Goal: Transaction & Acquisition: Purchase product/service

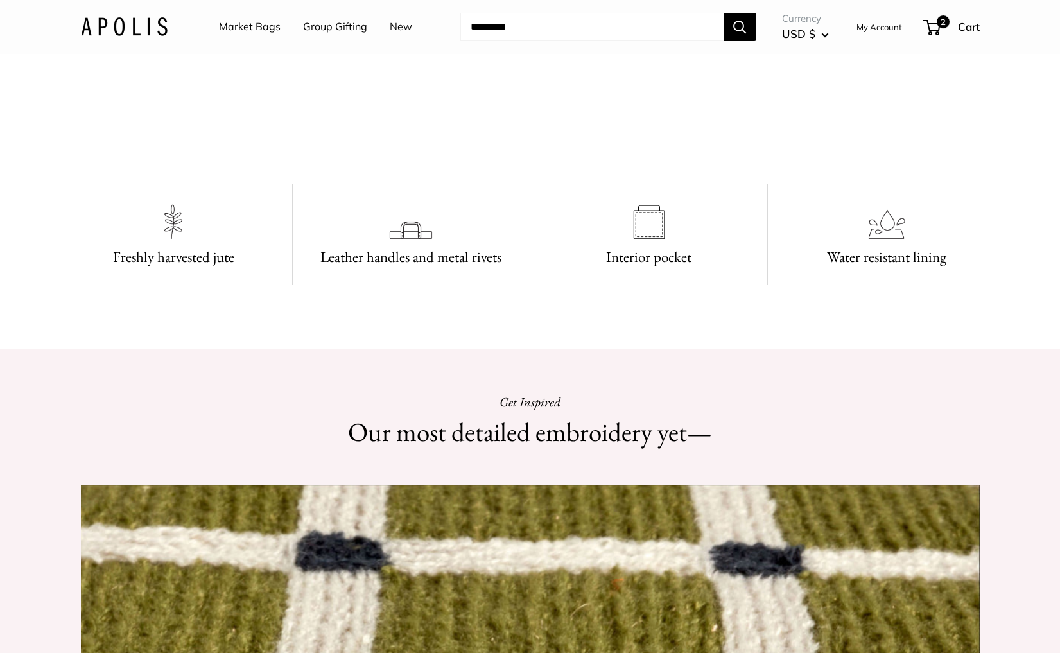
click at [245, 24] on link "Market Bags" at bounding box center [250, 26] width 62 height 19
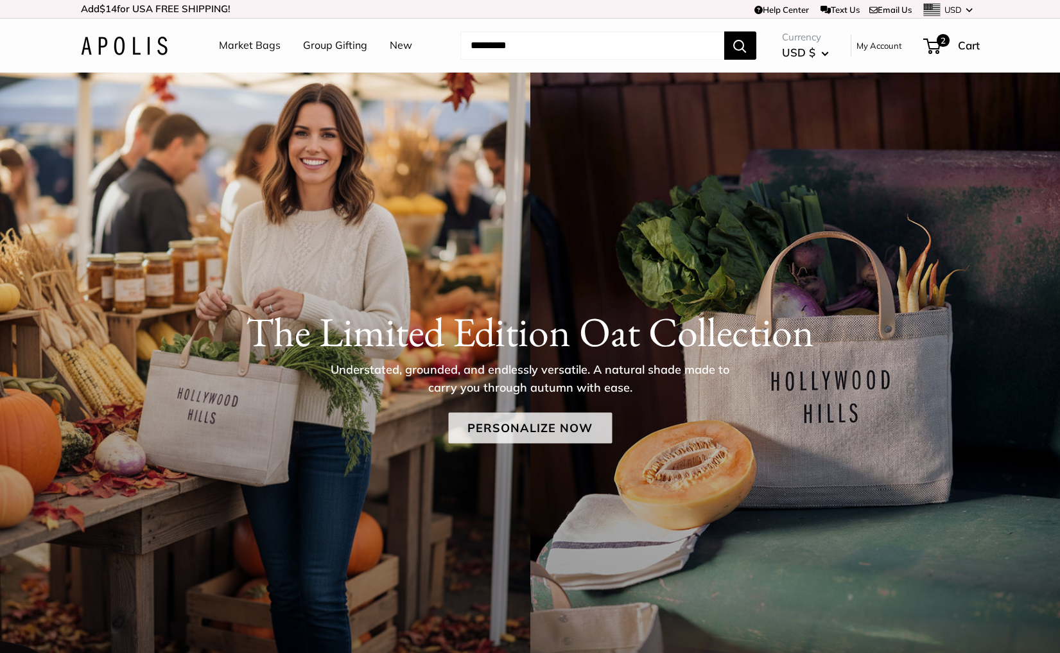
click at [502, 421] on link "Personalize Now" at bounding box center [530, 428] width 164 height 31
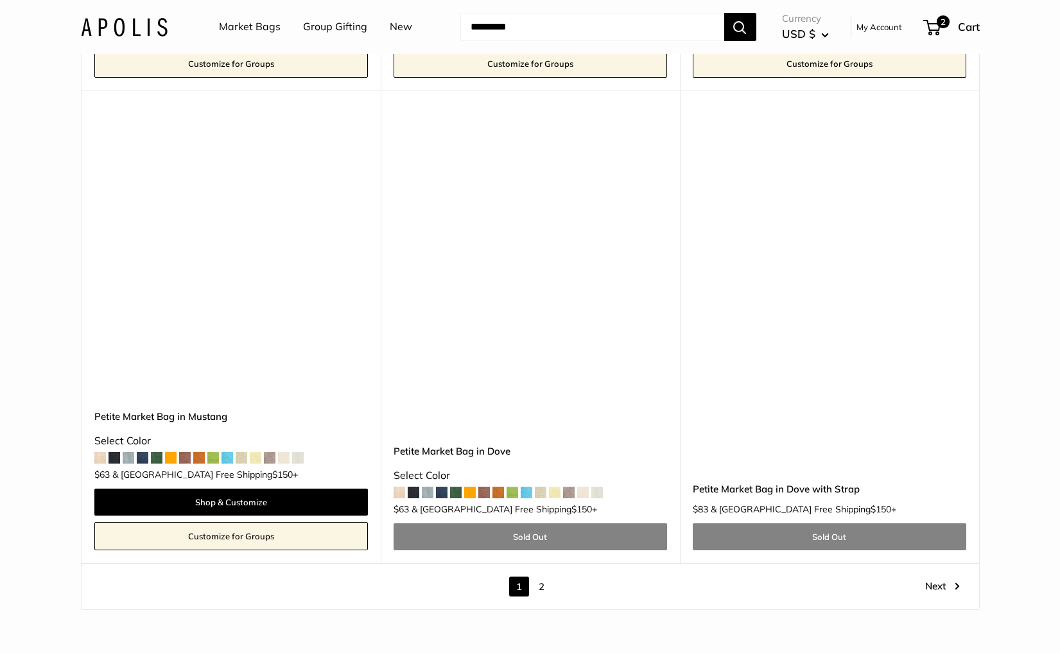
scroll to position [7218, 0]
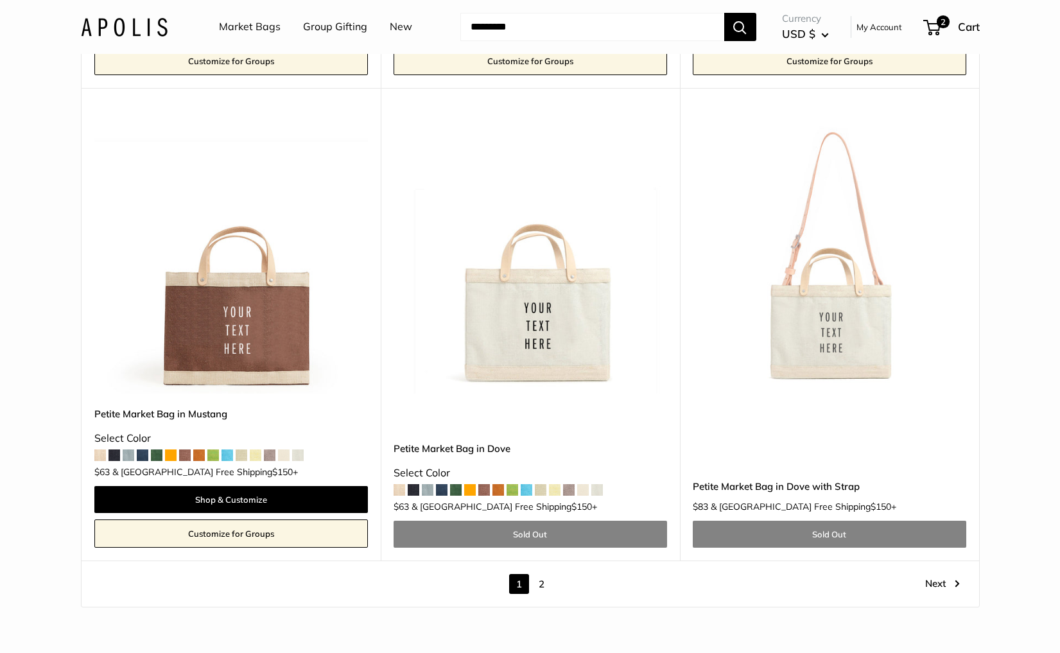
click at [545, 574] on link "2" at bounding box center [542, 584] width 20 height 20
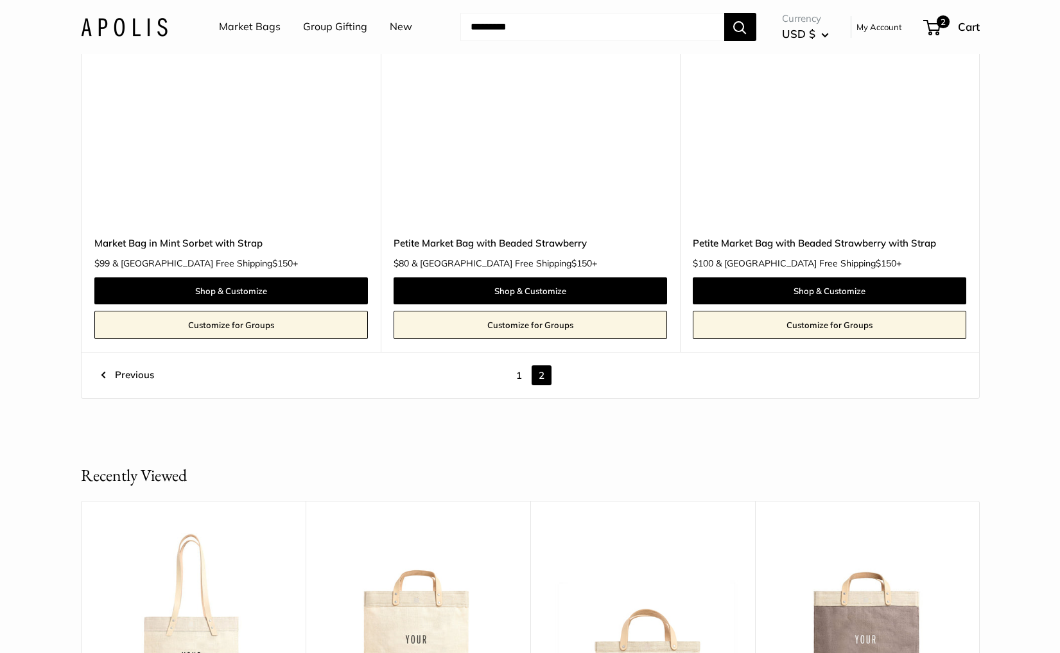
scroll to position [4554, 0]
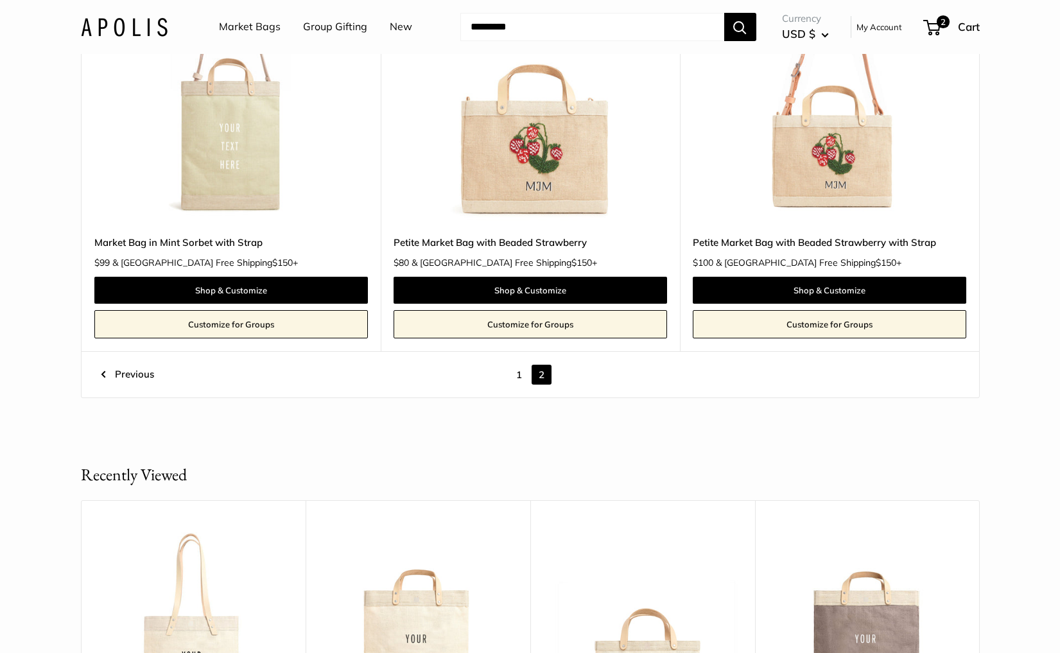
click at [0, 0] on img at bounding box center [0, 0] width 0 height 0
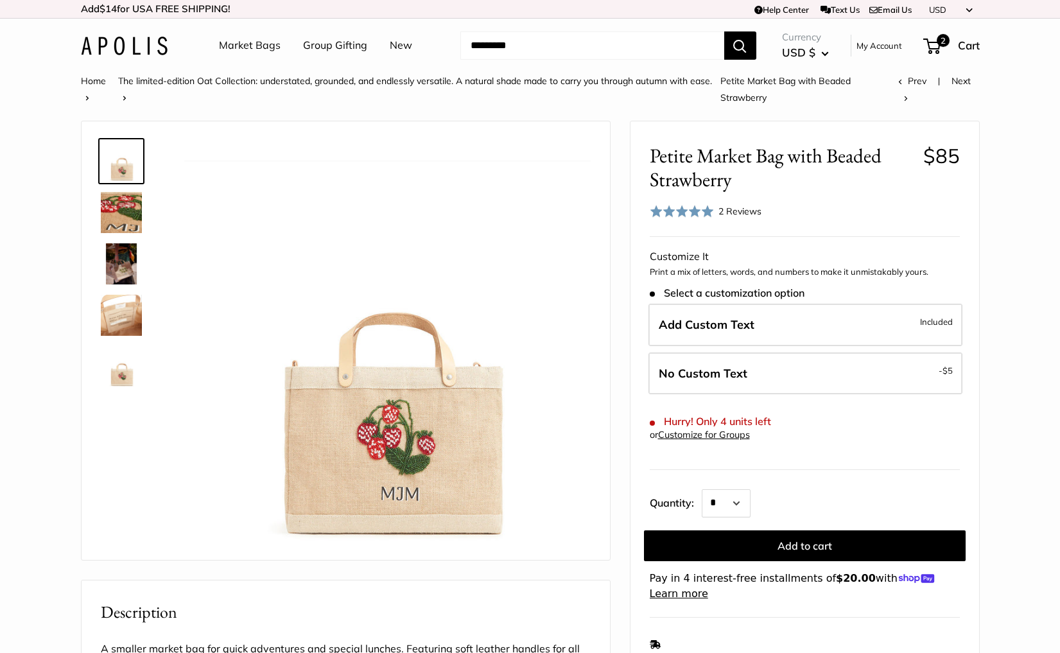
click at [128, 48] on img at bounding box center [124, 46] width 87 height 19
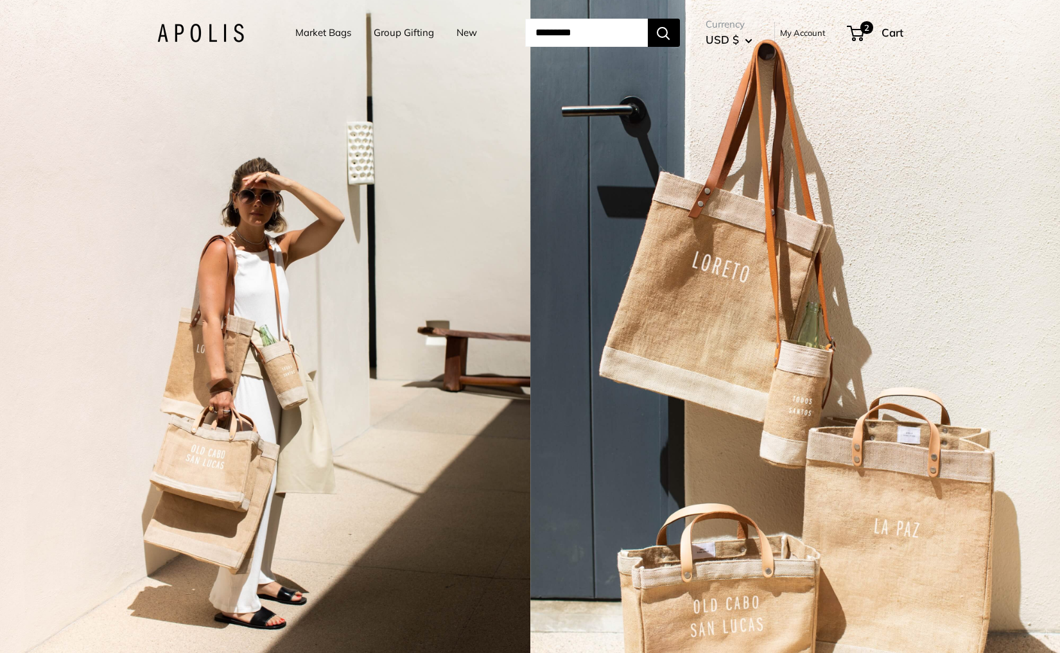
click at [231, 34] on img at bounding box center [200, 33] width 87 height 19
click at [304, 33] on link "Market Bags" at bounding box center [323, 33] width 56 height 18
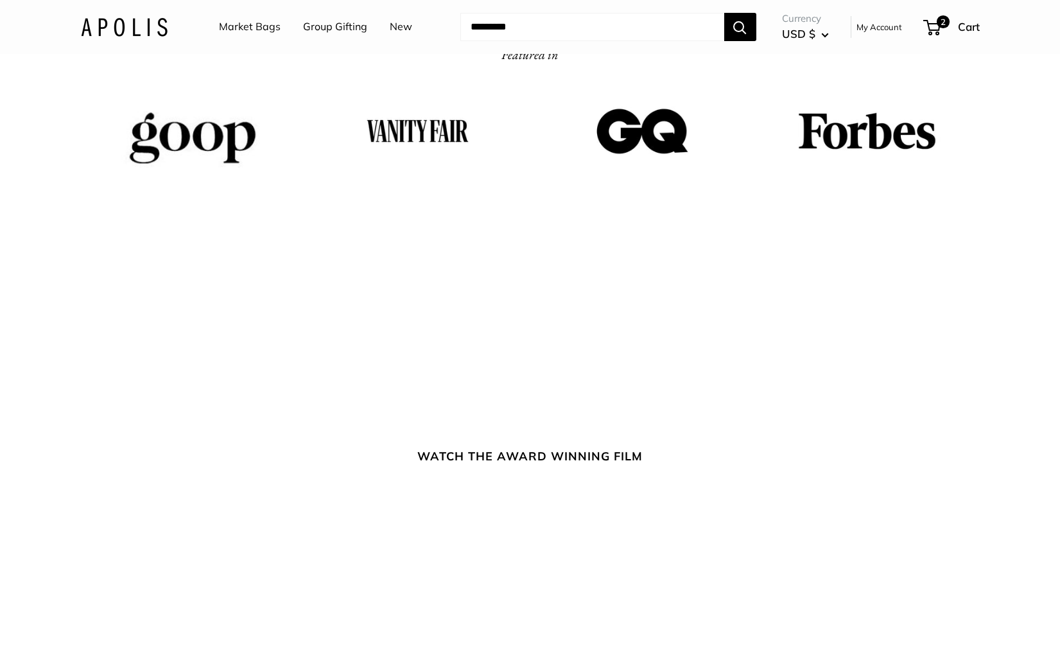
scroll to position [2013, 0]
